Goal: Task Accomplishment & Management: Manage account settings

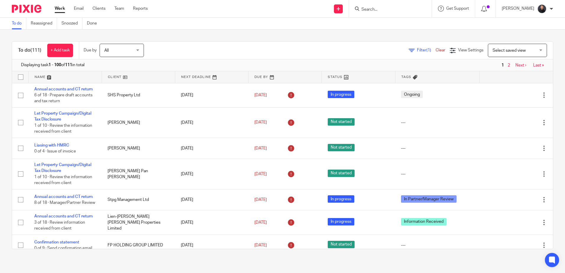
click at [407, 11] on input "Search" at bounding box center [387, 9] width 53 height 5
type input "jpg"
click at [296, 46] on div "Filter (1) Clear View Settings View Settings (1) Filters Clear Save Manage save…" at bounding box center [353, 50] width 399 height 13
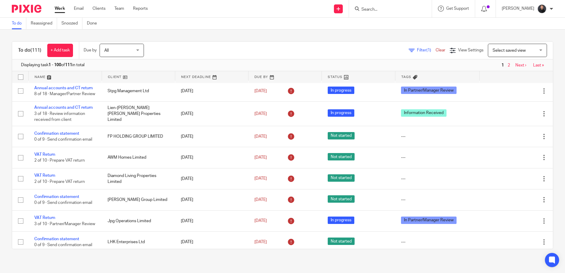
scroll to position [118, 0]
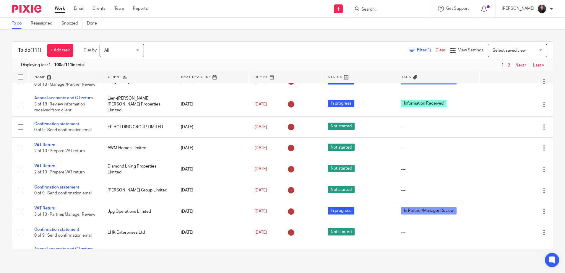
click at [396, 9] on input "Search" at bounding box center [387, 9] width 53 height 5
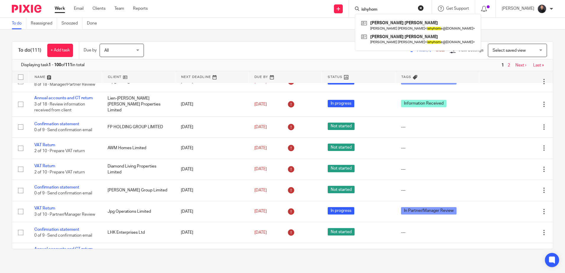
type input "ishyhom"
click at [404, 23] on link at bounding box center [418, 26] width 117 height 14
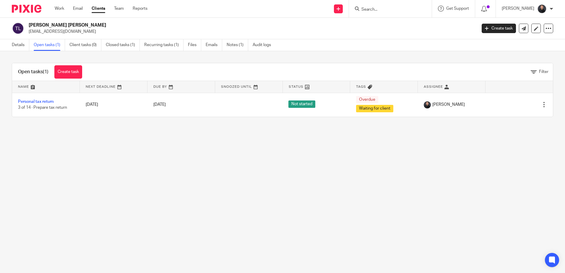
click at [391, 11] on input "Search" at bounding box center [387, 9] width 53 height 5
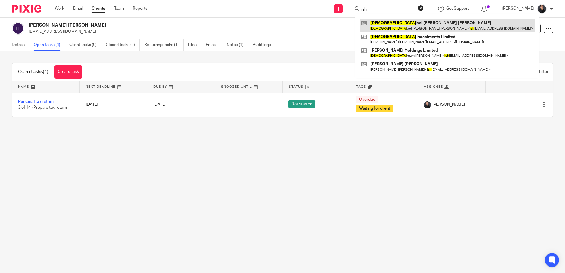
type input "ish"
click at [407, 23] on link at bounding box center [447, 26] width 175 height 14
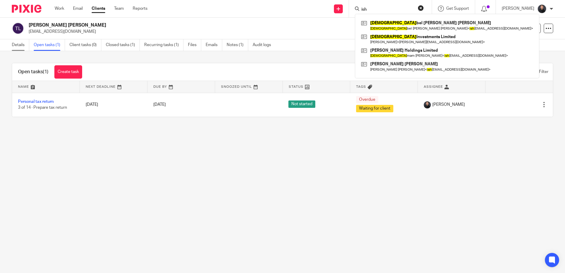
click at [16, 43] on link "Details" at bounding box center [20, 45] width 17 height 12
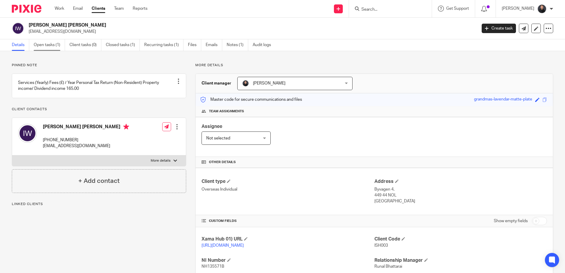
click at [52, 42] on link "Open tasks (1)" at bounding box center [49, 45] width 31 height 12
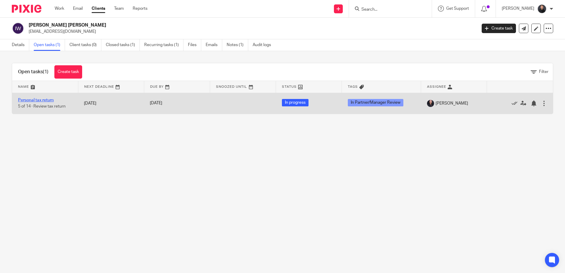
click at [36, 101] on link "Personal tax return" at bounding box center [36, 100] width 36 height 4
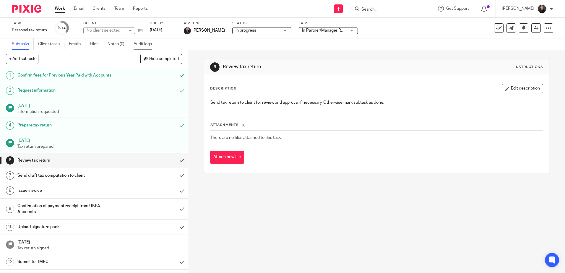
click at [139, 44] on link "Audit logs" at bounding box center [145, 44] width 23 height 12
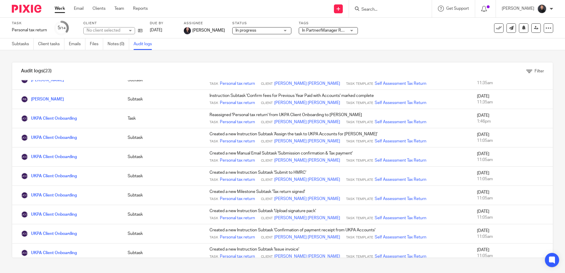
scroll to position [118, 0]
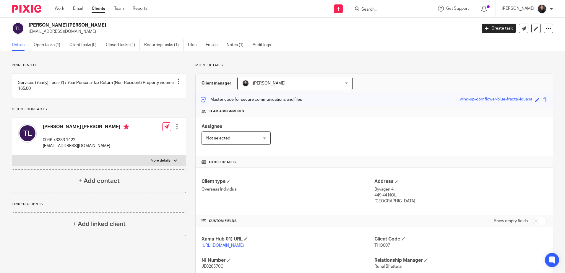
click at [402, 11] on input "Search" at bounding box center [387, 9] width 53 height 5
type input "anastassiy"
click at [402, 28] on link at bounding box center [409, 26] width 99 height 14
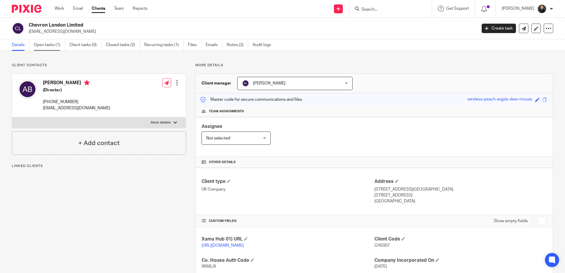
click at [55, 46] on link "Open tasks (1)" at bounding box center [49, 45] width 31 height 12
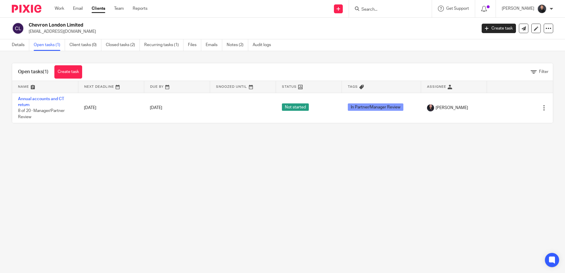
click at [400, 10] on input "Search" at bounding box center [387, 9] width 53 height 5
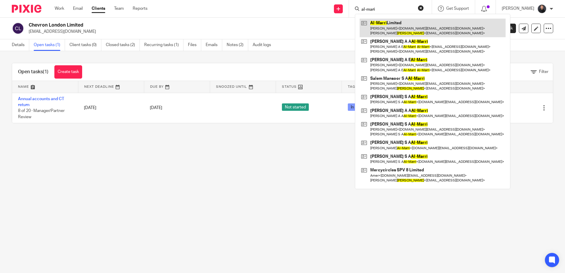
type input "al-mari"
click at [387, 22] on link at bounding box center [433, 28] width 146 height 18
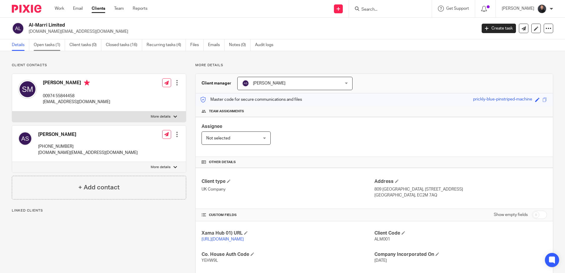
click at [51, 41] on link "Open tasks (1)" at bounding box center [49, 45] width 31 height 12
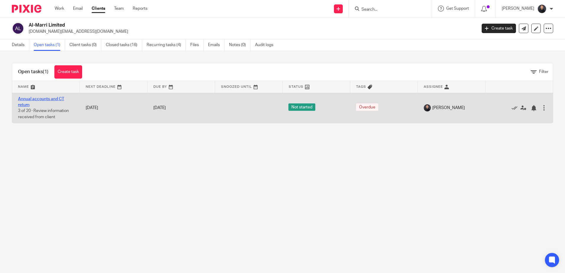
click at [40, 98] on link "Annual accounts and CT return" at bounding box center [41, 102] width 46 height 10
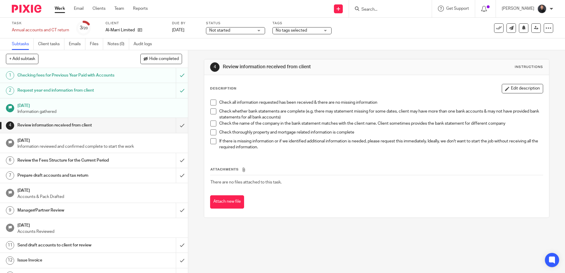
click at [248, 30] on span "Not started" at bounding box center [231, 31] width 44 height 6
click at [292, 29] on span "No tags selected" at bounding box center [291, 30] width 31 height 4
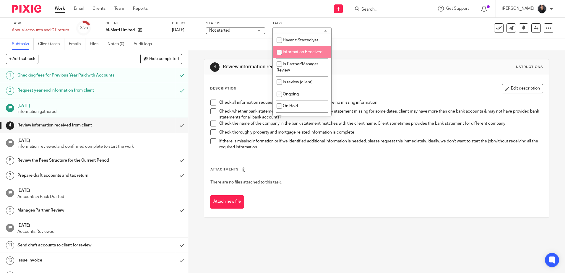
click at [296, 53] on span "Information Received" at bounding box center [303, 52] width 40 height 4
checkbox input "true"
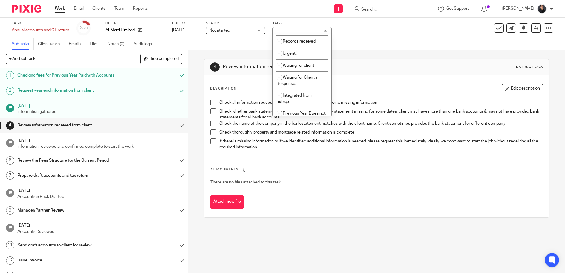
scroll to position [135, 0]
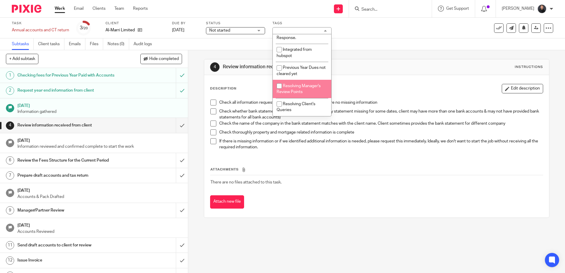
click at [385, 29] on div "Task Annual accounts and CT return Save Annual accounts and CT return 3 /20 Cli…" at bounding box center [238, 28] width 452 height 14
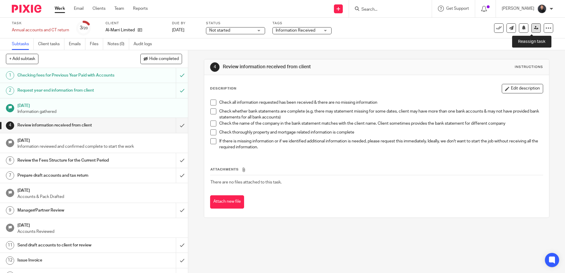
click at [534, 28] on icon at bounding box center [536, 28] width 4 height 4
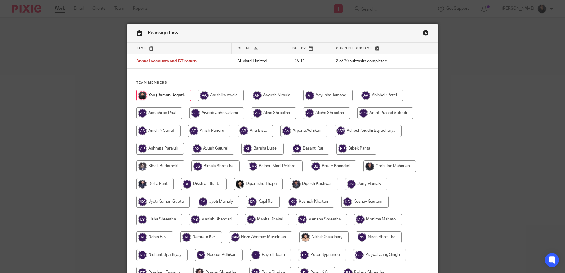
scroll to position [167, 0]
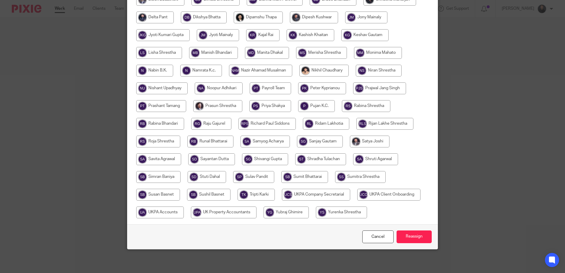
click at [207, 195] on input "radio" at bounding box center [208, 195] width 43 height 12
radio input "true"
click at [417, 237] on input "Reassign" at bounding box center [414, 237] width 35 height 13
